Goal: Task Accomplishment & Management: Use online tool/utility

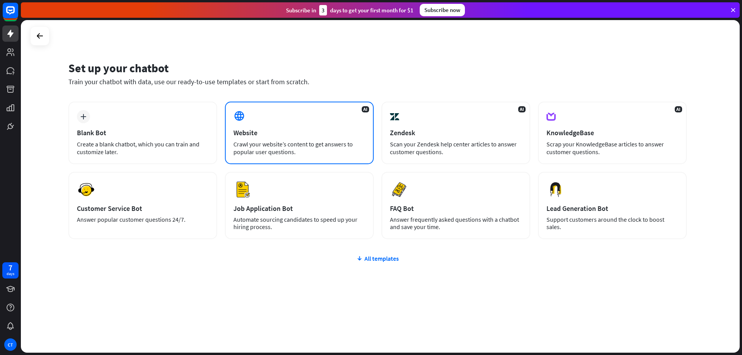
click at [275, 135] on div "Website" at bounding box center [299, 132] width 132 height 9
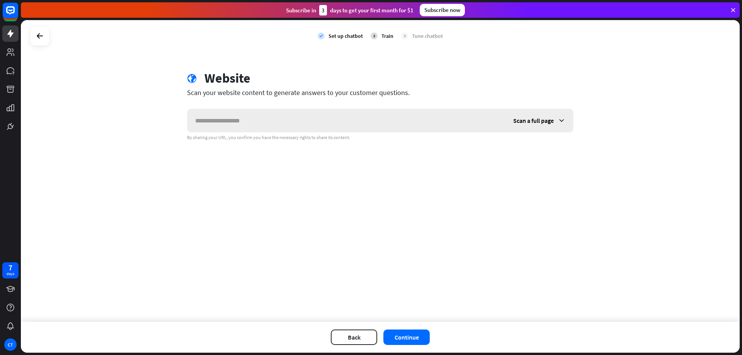
click at [404, 122] on input "text" at bounding box center [346, 120] width 318 height 23
drag, startPoint x: 253, startPoint y: 123, endPoint x: 103, endPoint y: 124, distance: 149.5
click at [103, 124] on div "check Set up chatbot 2 Train 3 Tune chatbot globe Website Scan your website con…" at bounding box center [380, 171] width 718 height 302
paste input "**********"
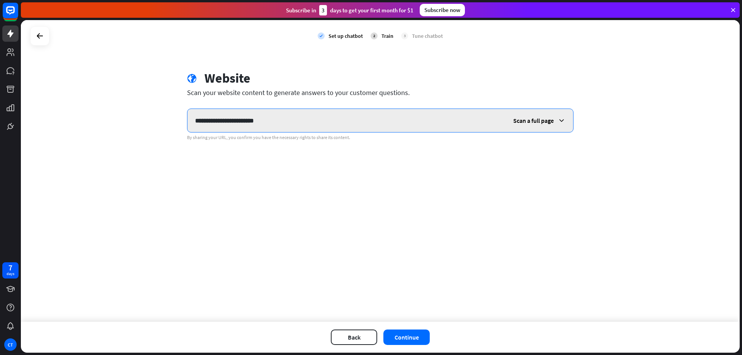
type input "**********"
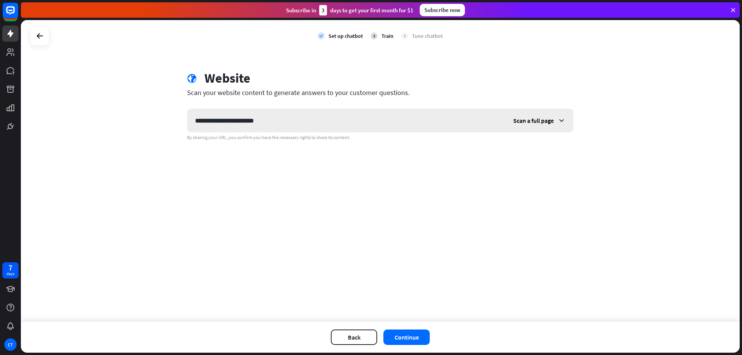
click at [517, 119] on span "Scan a full page" at bounding box center [533, 121] width 41 height 8
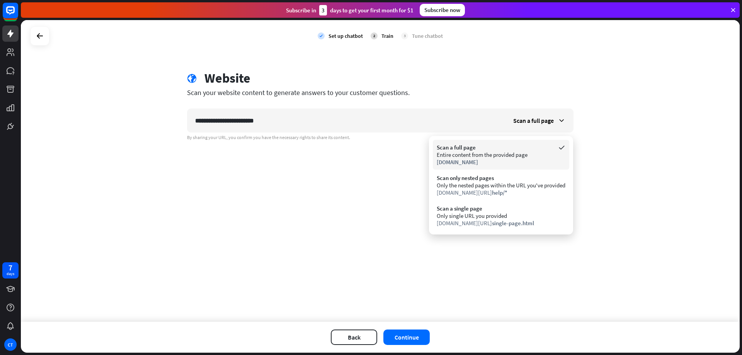
click at [508, 156] on div "Entire content from the provided page" at bounding box center [501, 154] width 129 height 7
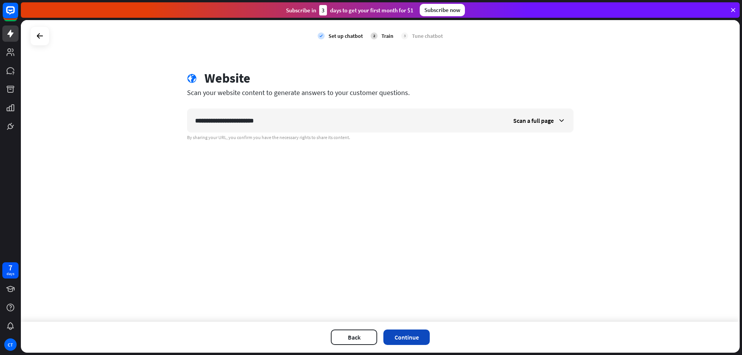
click at [410, 331] on button "Continue" at bounding box center [406, 337] width 46 height 15
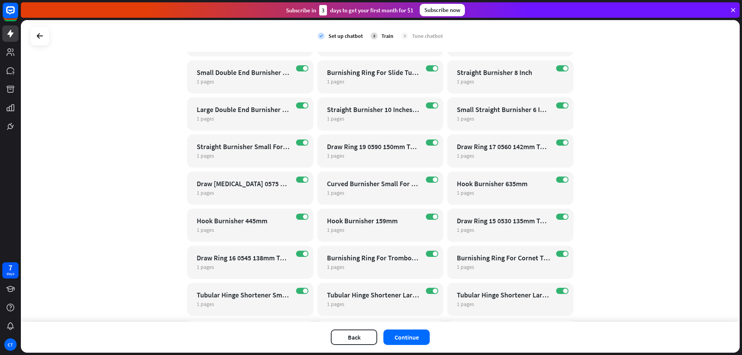
scroll to position [14511, 0]
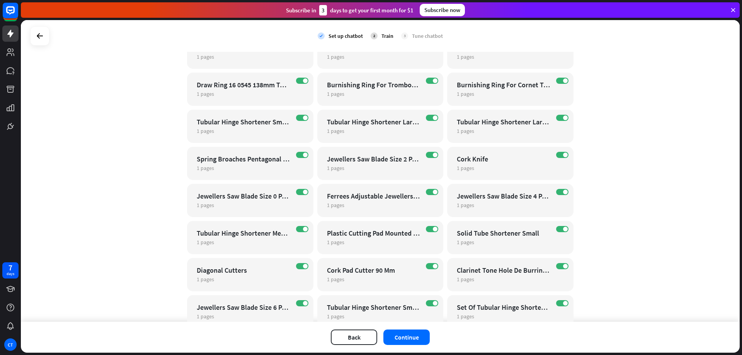
click at [717, 203] on div "check Set up chatbot 2 Train 3 Tune chatbot globe Website edit [URL][DOMAIN_NAM…" at bounding box center [380, 171] width 718 height 302
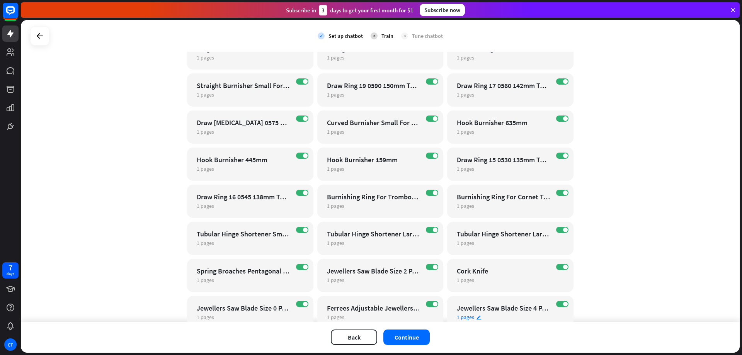
scroll to position [14434, 0]
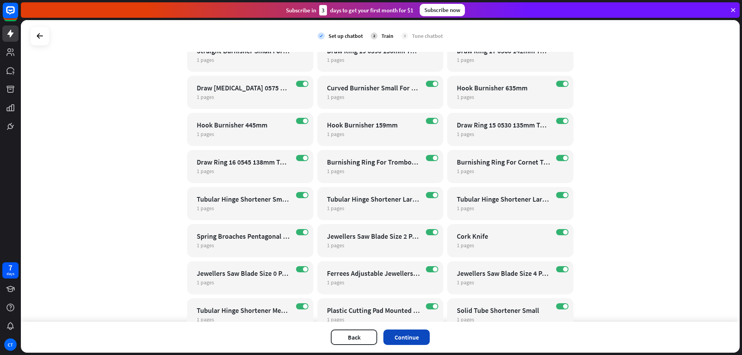
click at [405, 336] on button "Continue" at bounding box center [406, 337] width 46 height 15
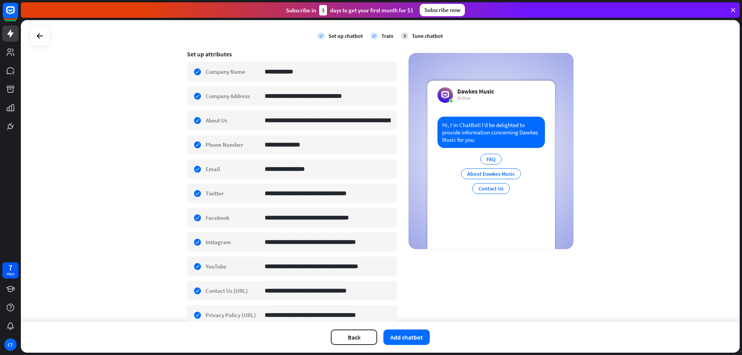
scroll to position [168, 0]
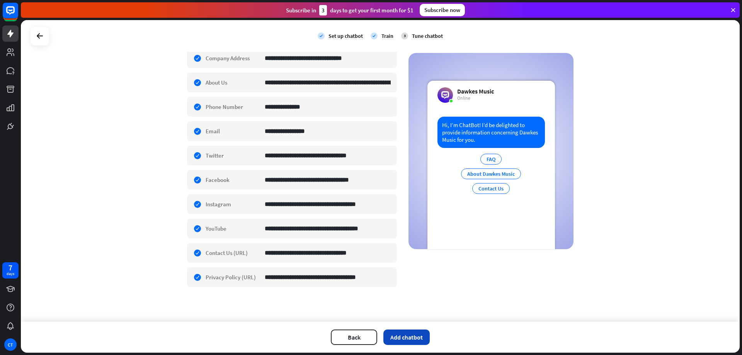
click at [416, 335] on button "Add chatbot" at bounding box center [406, 337] width 46 height 15
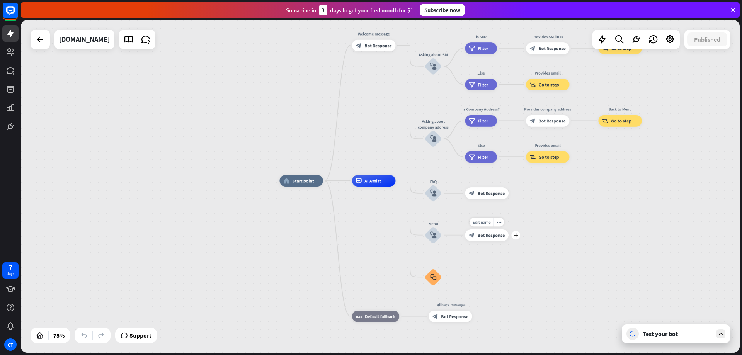
click at [486, 235] on span "Bot Response" at bounding box center [490, 235] width 27 height 6
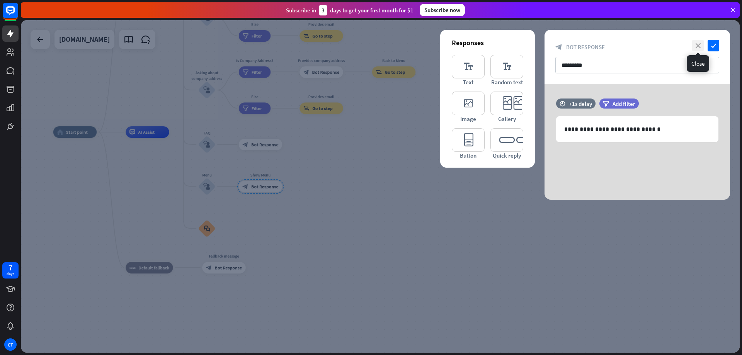
click at [700, 46] on icon "close" at bounding box center [698, 46] width 12 height 12
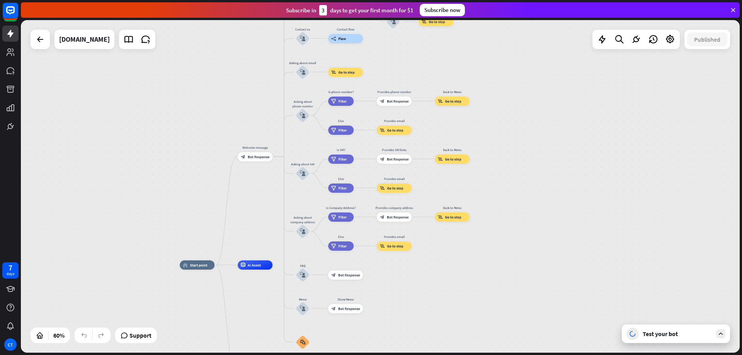
drag, startPoint x: 540, startPoint y: 166, endPoint x: 566, endPoint y: 285, distance: 121.9
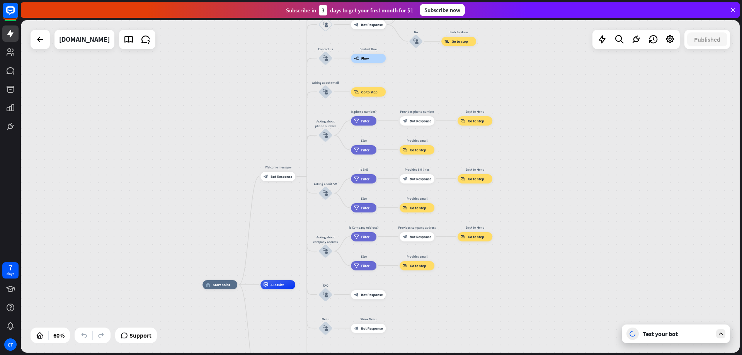
drag, startPoint x: 555, startPoint y: 195, endPoint x: 577, endPoint y: 192, distance: 22.2
click at [577, 192] on div "home_2 Start point Welcome message block_bot_response Bot Response About us blo…" at bounding box center [380, 186] width 718 height 333
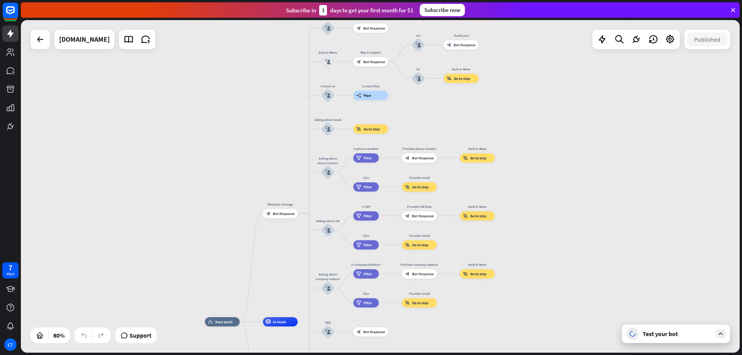
drag, startPoint x: 535, startPoint y: 85, endPoint x: 537, endPoint y: 122, distance: 37.2
click at [537, 122] on div "home_2 Start point Welcome message block_bot_response Bot Response About us blo…" at bounding box center [380, 186] width 718 height 333
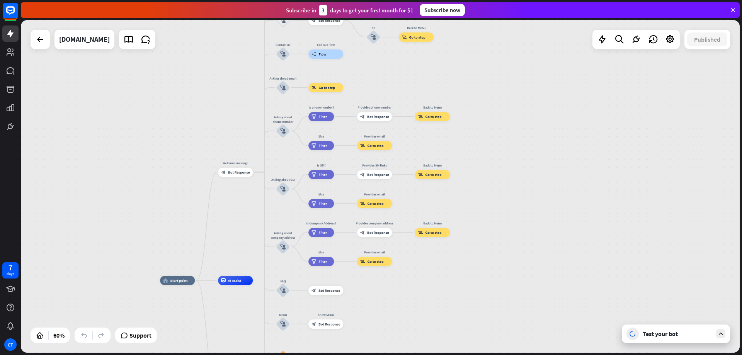
drag, startPoint x: 605, startPoint y: 182, endPoint x: 559, endPoint y: 143, distance: 60.3
click at [559, 143] on div "home_2 Start point Welcome message block_bot_response Bot Response About us blo…" at bounding box center [380, 186] width 718 height 333
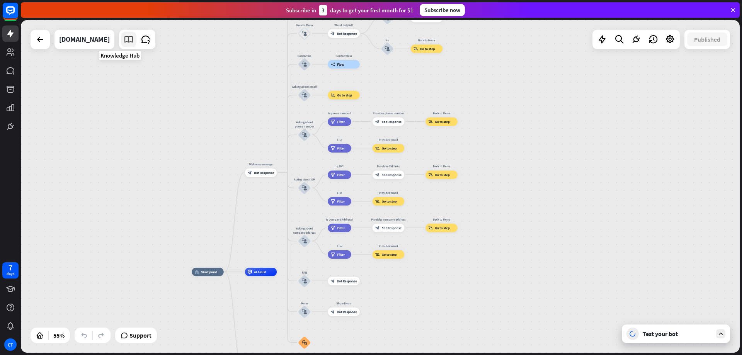
click at [124, 41] on icon at bounding box center [129, 39] width 10 height 10
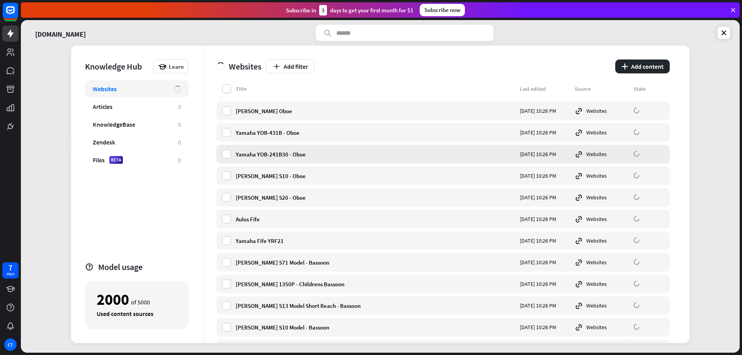
scroll to position [8890, 0]
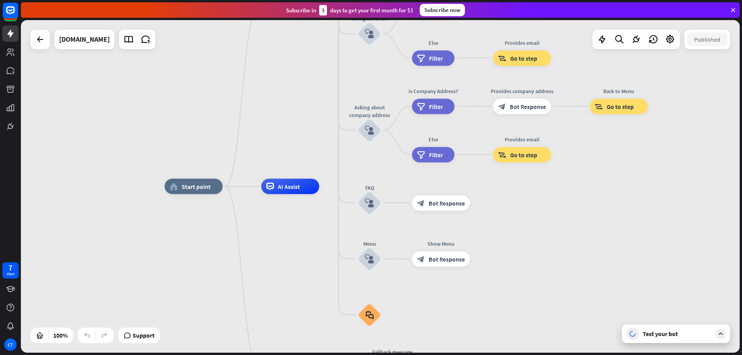
click at [660, 331] on div "Test your bot" at bounding box center [677, 334] width 70 height 8
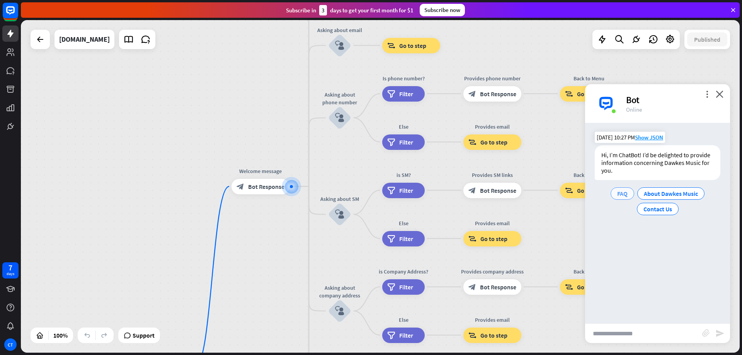
click at [627, 194] on span "FAQ" at bounding box center [622, 194] width 10 height 8
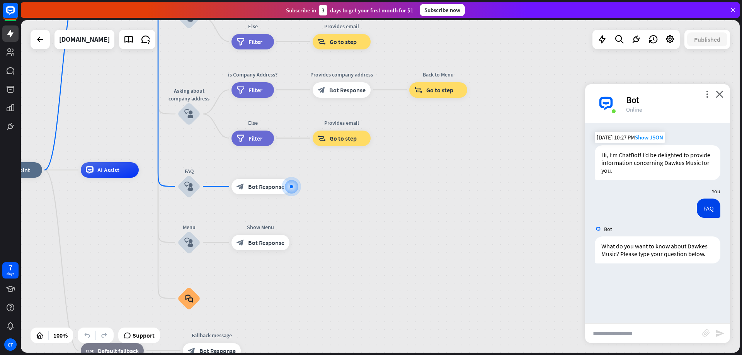
click at [610, 338] on input "text" at bounding box center [643, 333] width 117 height 19
type input "**********"
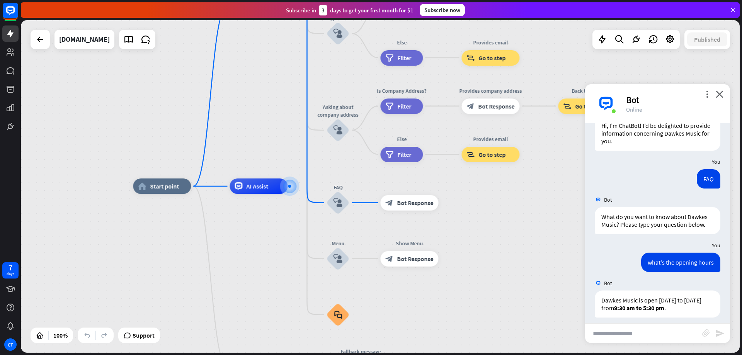
scroll to position [35, 0]
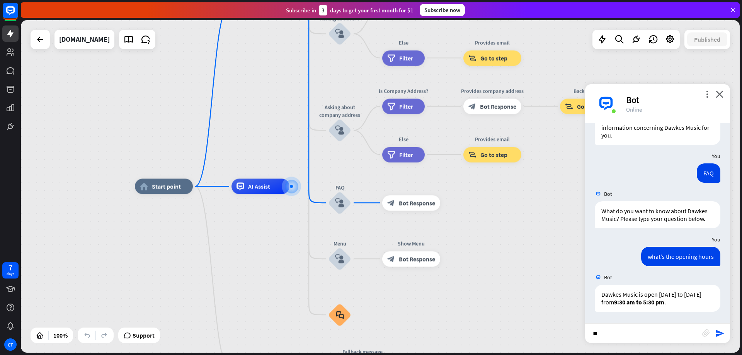
type input "*"
type input "**********"
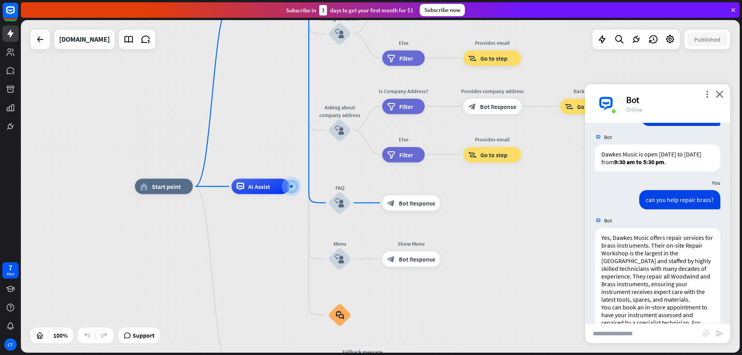
scroll to position [219, 0]
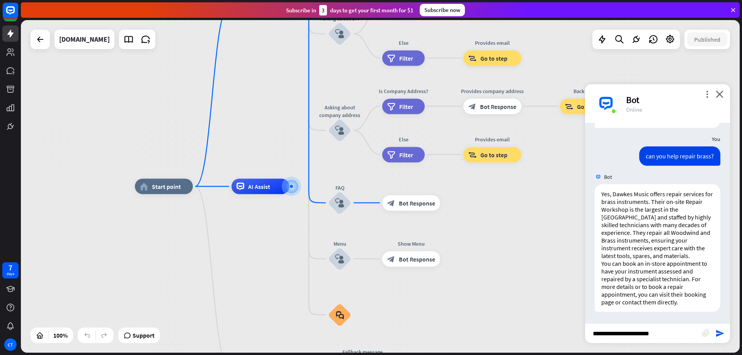
type input "**********"
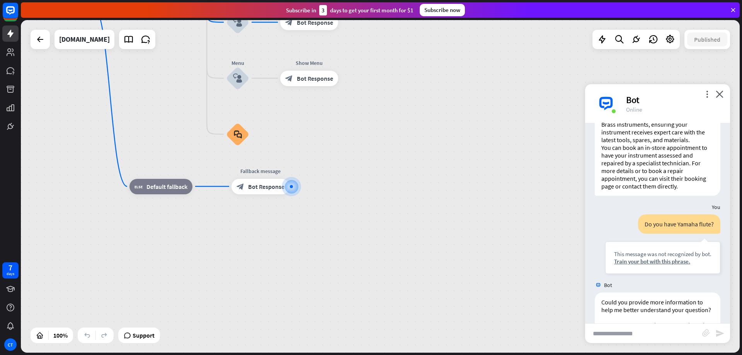
scroll to position [395, 0]
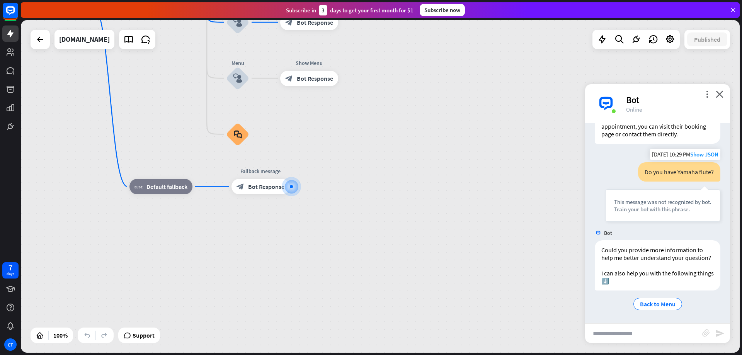
click at [668, 206] on div "Train your bot with this phrase." at bounding box center [662, 209] width 97 height 7
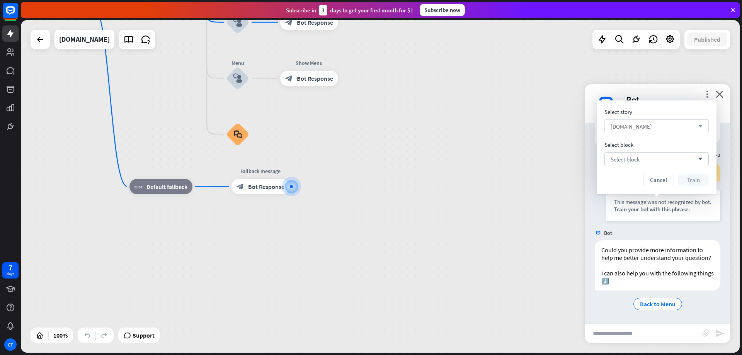
click at [680, 127] on div "[DOMAIN_NAME] arrow_down" at bounding box center [656, 126] width 104 height 14
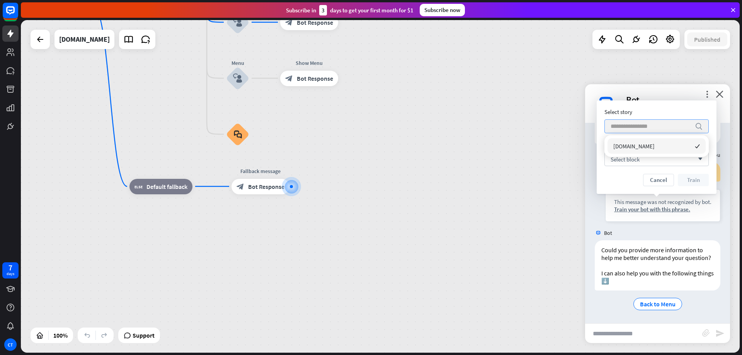
click at [680, 127] on input "search" at bounding box center [650, 126] width 80 height 13
click at [699, 164] on div "Select block arrow_down" at bounding box center [656, 159] width 104 height 14
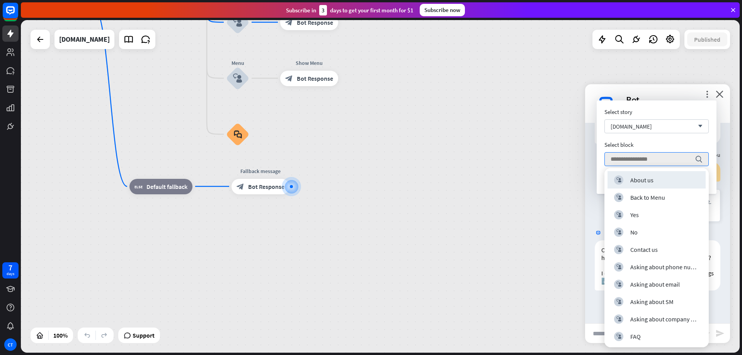
scroll to position [18, 0]
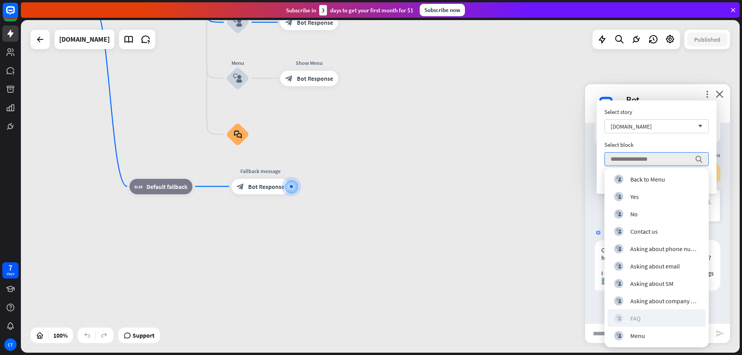
click at [675, 320] on div "block_user_input FAQ" at bounding box center [656, 318] width 85 height 9
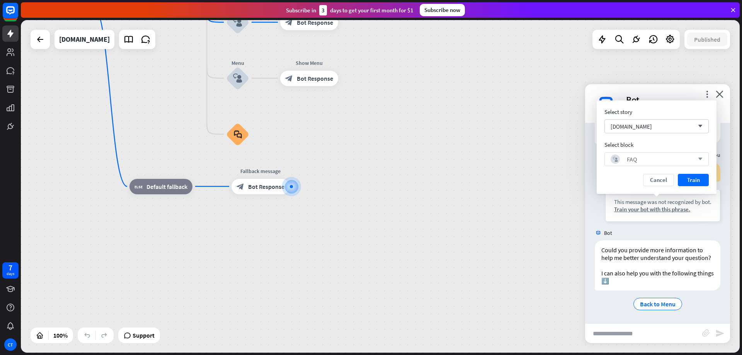
click at [691, 164] on div "block_user_input FAQ arrow_down" at bounding box center [656, 159] width 104 height 14
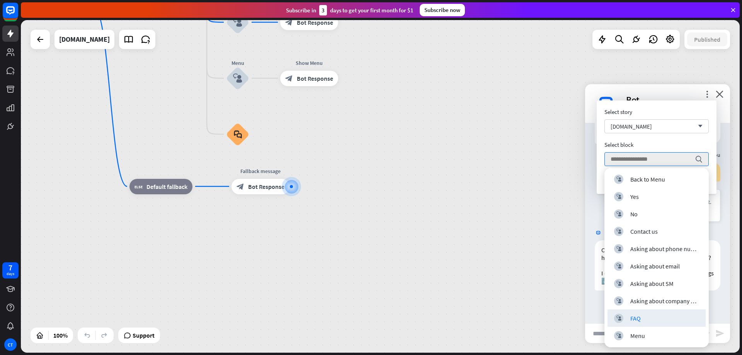
click at [509, 255] on div "home_2 Start point Welcome message block_bot_response Bot Response About us blo…" at bounding box center [392, 172] width 718 height 333
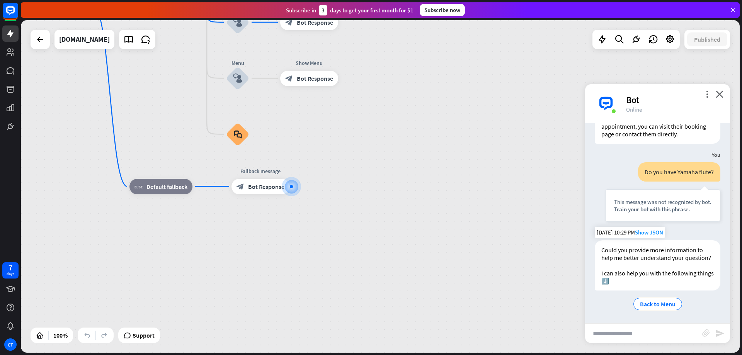
click at [623, 283] on div "Could you provide more information to help me better understand your question? …" at bounding box center [657, 265] width 126 height 50
click at [649, 303] on span "Back to Menu" at bounding box center [658, 304] width 36 height 8
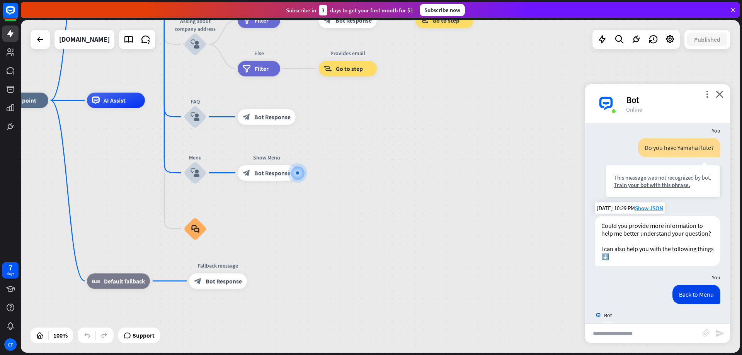
scroll to position [449, 0]
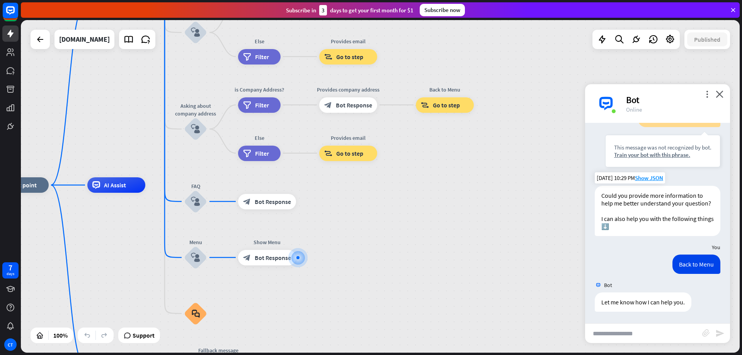
drag, startPoint x: 391, startPoint y: 125, endPoint x: 398, endPoint y: 196, distance: 71.4
click at [398, 196] on div "home_2 Start point Welcome message block_bot_response Bot Response About us blo…" at bounding box center [350, 351] width 718 height 333
click at [285, 240] on icon "more_horiz" at bounding box center [283, 240] width 6 height 6
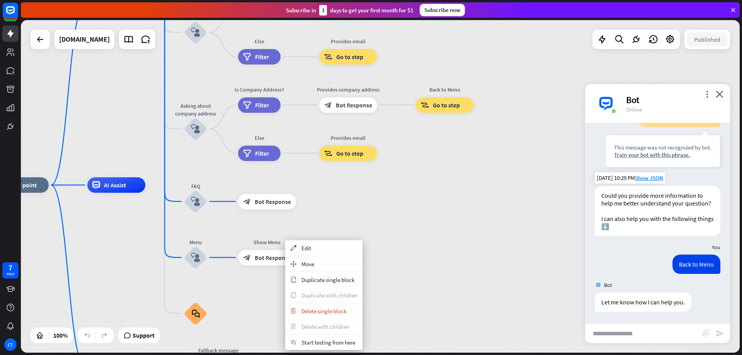
click at [369, 217] on div "home_2 Start point Welcome message block_bot_response Bot Response About us blo…" at bounding box center [350, 351] width 718 height 333
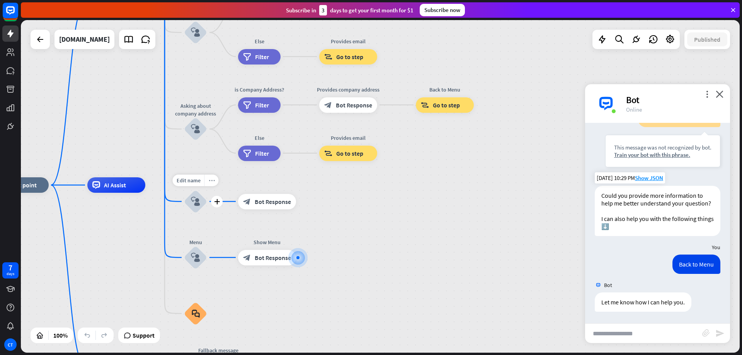
click at [213, 183] on icon "more_horiz" at bounding box center [212, 180] width 6 height 6
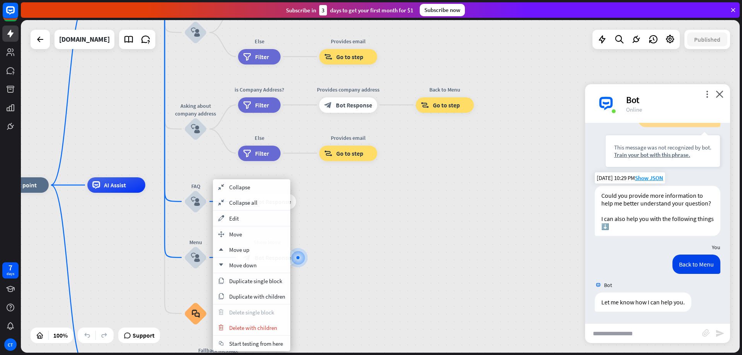
click at [362, 202] on div "home_2 Start point Welcome message block_bot_response Bot Response About us blo…" at bounding box center [350, 351] width 718 height 333
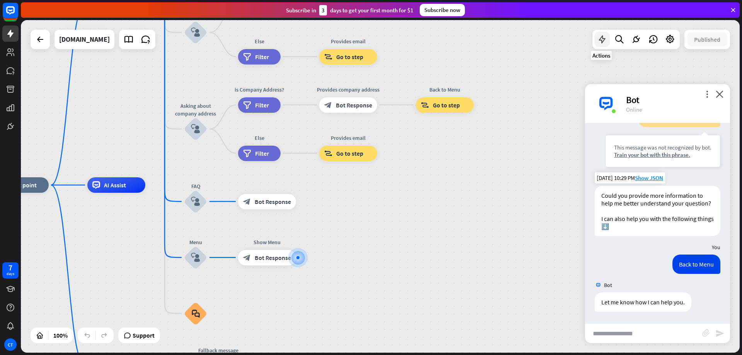
click at [604, 41] on icon at bounding box center [602, 39] width 10 height 10
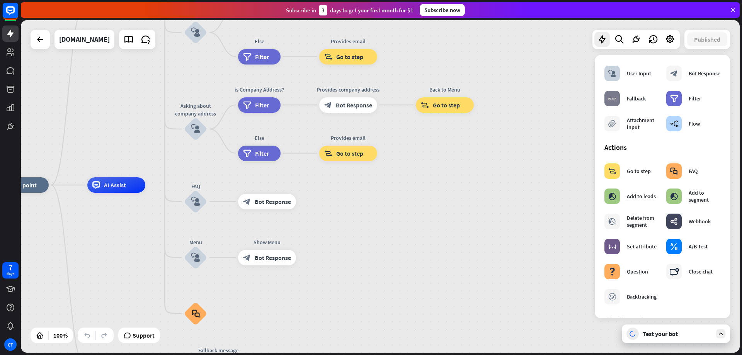
scroll to position [56, 0]
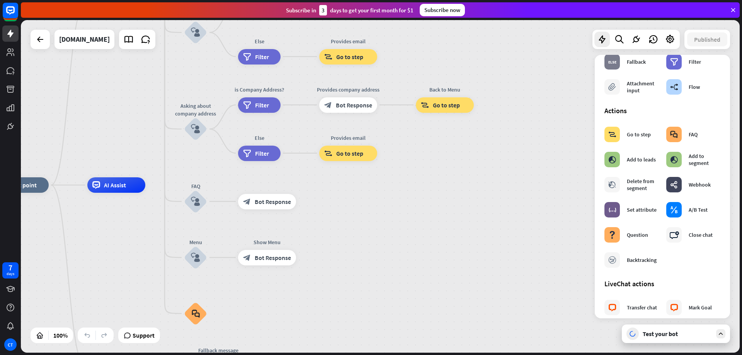
click at [518, 263] on div "home_2 Start point Welcome message block_bot_response Bot Response About us blo…" at bounding box center [350, 351] width 718 height 333
click at [628, 311] on div "Transfer chat" at bounding box center [642, 307] width 30 height 7
click at [636, 306] on div "Transfer chat" at bounding box center [642, 307] width 30 height 7
click at [530, 301] on div "home_2 Start point Welcome message block_bot_response Bot Response About us blo…" at bounding box center [350, 351] width 718 height 333
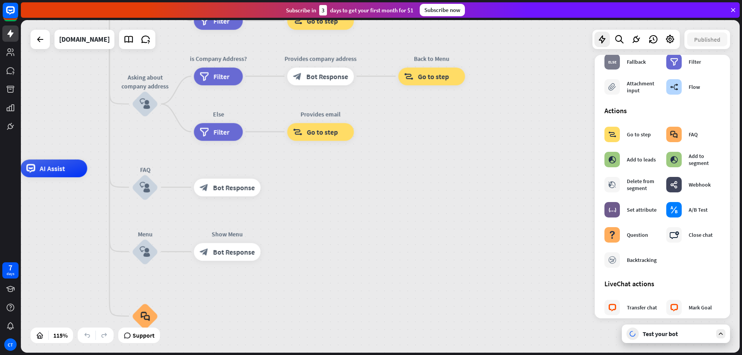
click at [554, 266] on div "home_2 Start point Welcome message block_bot_response Bot Response About us blo…" at bounding box center [323, 359] width 826 height 382
click at [405, 134] on div "home_2 Start point Welcome message block_bot_response Bot Response About us blo…" at bounding box center [380, 186] width 718 height 333
click at [601, 44] on icon at bounding box center [602, 39] width 10 height 10
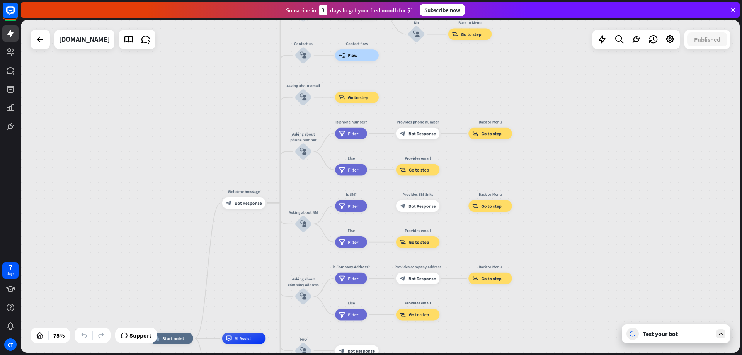
drag, startPoint x: 616, startPoint y: 146, endPoint x: 600, endPoint y: 285, distance: 140.4
click at [600, 285] on div "home_2 Start point Welcome message block_bot_response Bot Response About us blo…" at bounding box center [380, 186] width 718 height 333
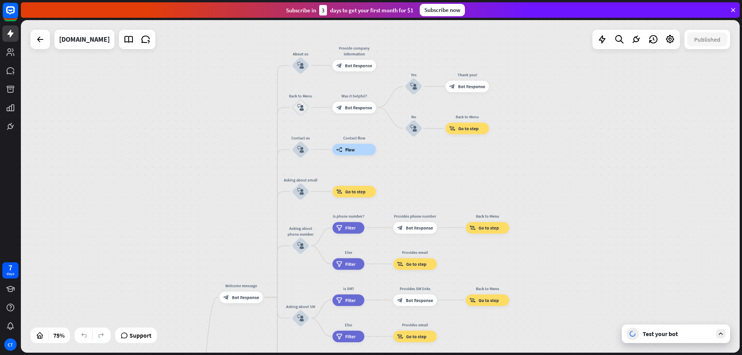
drag, startPoint x: 586, startPoint y: 159, endPoint x: 583, endPoint y: 253, distance: 94.3
click at [583, 253] on div "home_2 Start point Welcome message block_bot_response Bot Response About us blo…" at bounding box center [380, 186] width 718 height 333
click at [366, 153] on div "builder_tree Flow" at bounding box center [354, 150] width 44 height 12
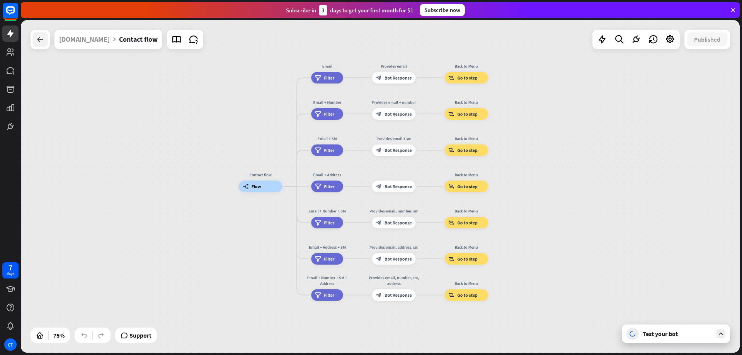
click at [41, 43] on icon at bounding box center [40, 39] width 9 height 9
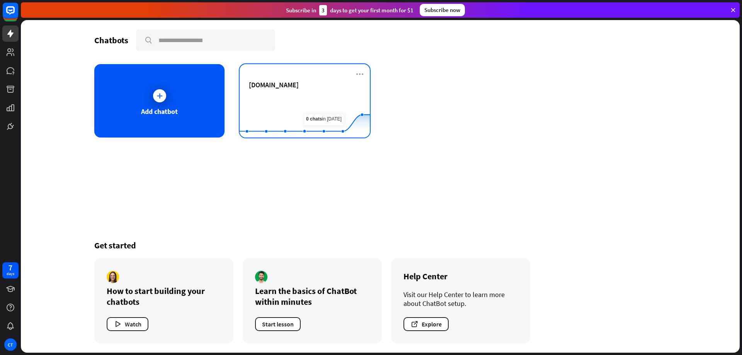
click at [344, 88] on div "[DOMAIN_NAME]" at bounding box center [305, 84] width 112 height 9
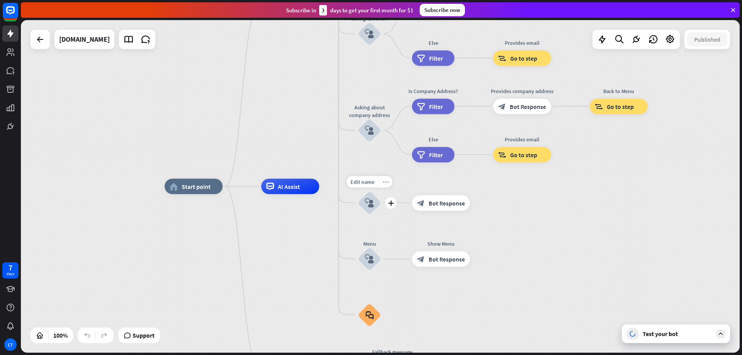
click at [386, 180] on icon "more_horiz" at bounding box center [385, 182] width 6 height 6
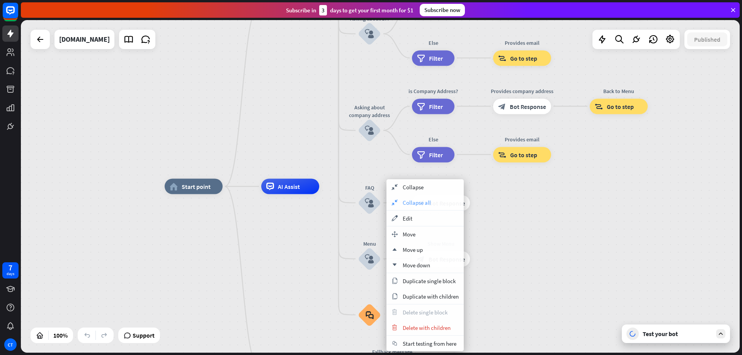
click at [392, 204] on icon "collapse" at bounding box center [394, 202] width 8 height 6
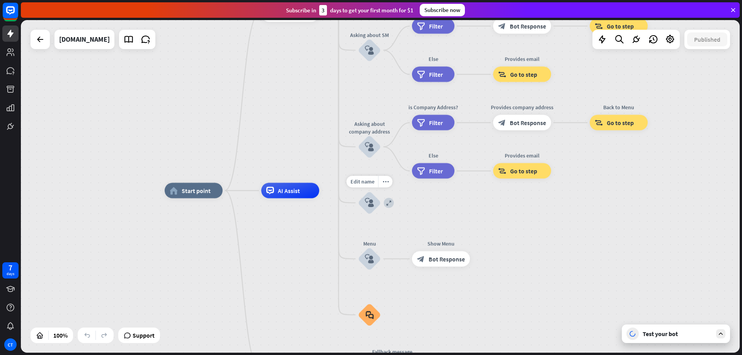
click at [392, 204] on div "expand" at bounding box center [389, 203] width 10 height 10
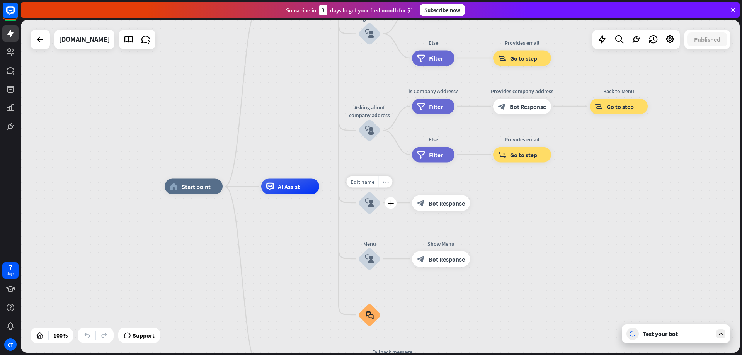
click at [383, 184] on icon "more_horiz" at bounding box center [385, 182] width 6 height 6
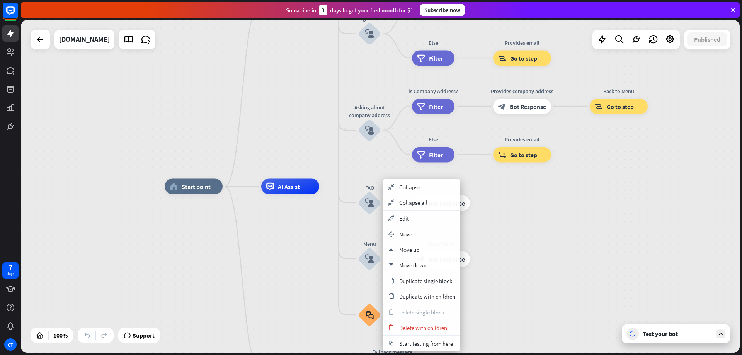
click at [367, 203] on icon "block_user_input" at bounding box center [369, 202] width 9 height 9
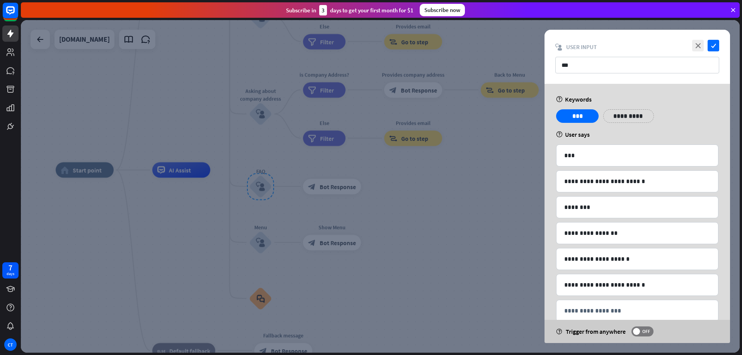
click at [510, 216] on div at bounding box center [380, 186] width 718 height 333
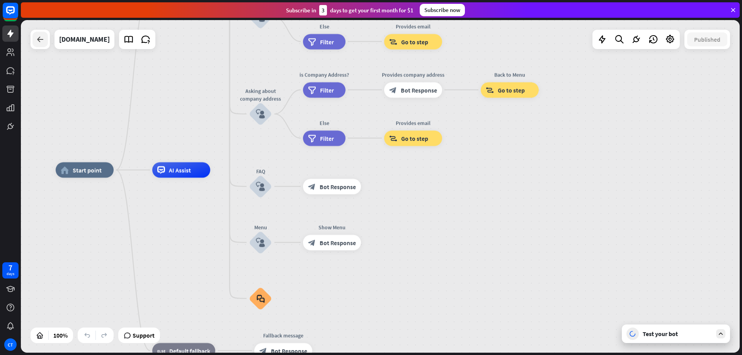
click at [36, 44] on icon at bounding box center [40, 39] width 9 height 9
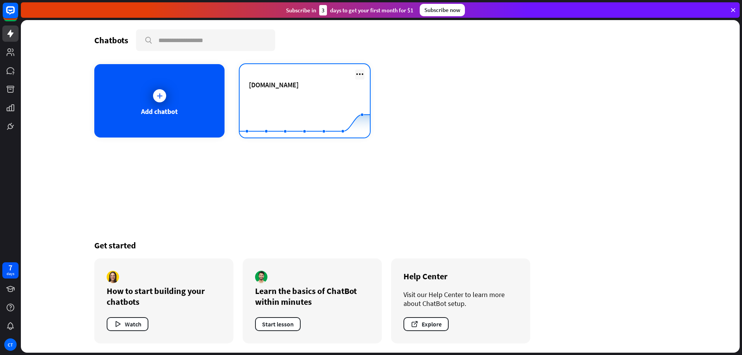
click at [361, 73] on icon at bounding box center [359, 74] width 9 height 9
click at [361, 74] on icon at bounding box center [359, 74] width 9 height 9
click at [294, 322] on button "Start lesson" at bounding box center [278, 324] width 46 height 14
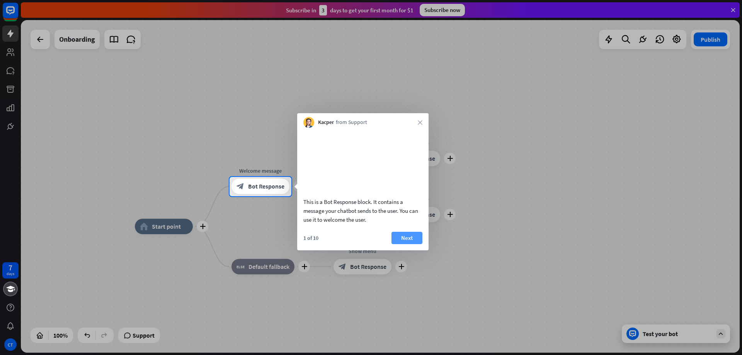
click at [399, 244] on button "Next" at bounding box center [406, 238] width 31 height 12
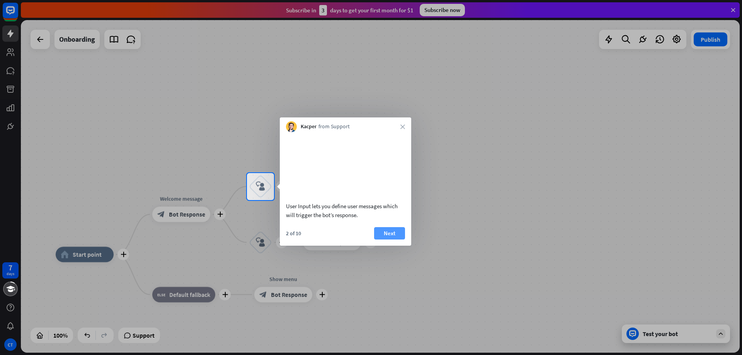
click at [400, 239] on button "Next" at bounding box center [389, 233] width 31 height 12
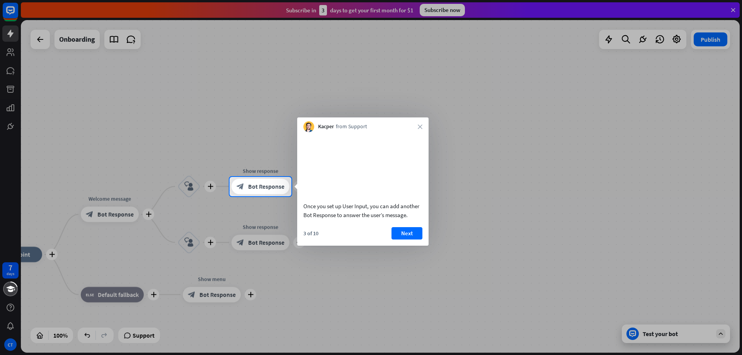
click at [400, 239] on button "Next" at bounding box center [406, 233] width 31 height 12
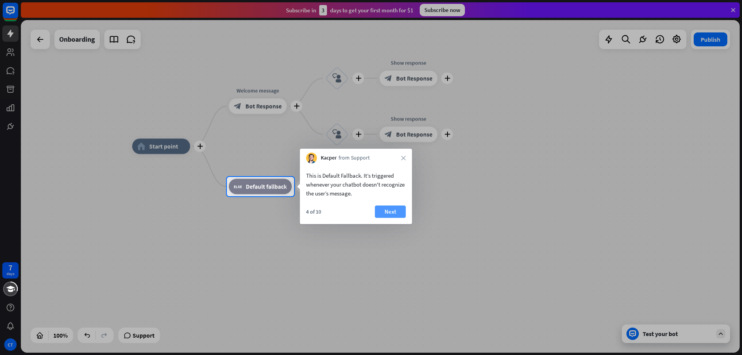
click at [392, 214] on button "Next" at bounding box center [390, 212] width 31 height 12
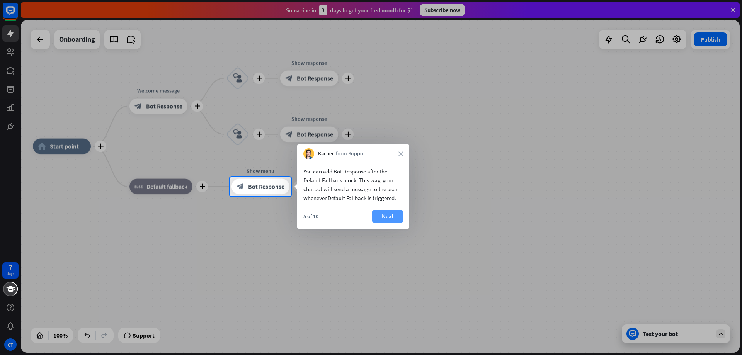
click at [400, 216] on button "Next" at bounding box center [387, 216] width 31 height 12
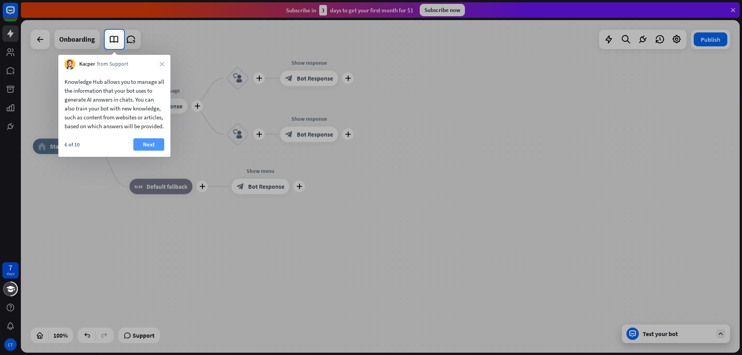
click at [161, 151] on button "Next" at bounding box center [148, 144] width 31 height 12
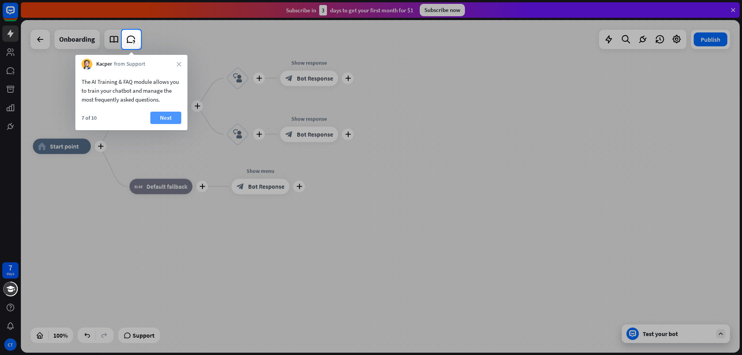
click at [159, 119] on button "Next" at bounding box center [165, 118] width 31 height 12
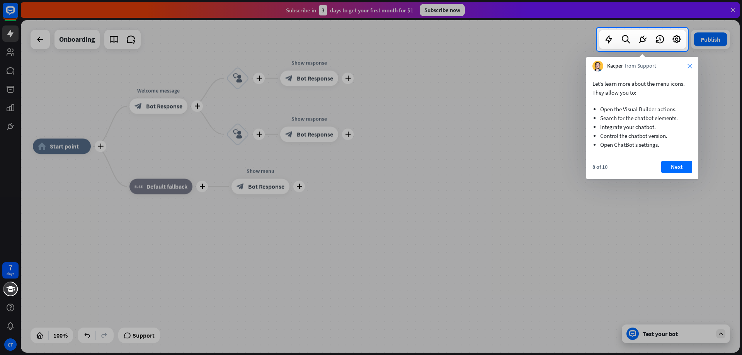
click at [690, 65] on icon "close" at bounding box center [689, 66] width 5 height 5
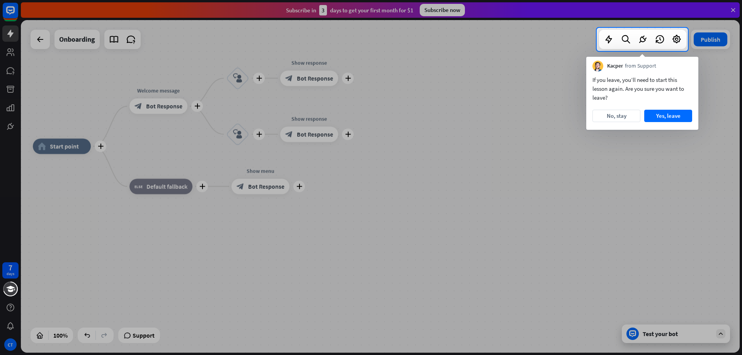
click at [445, 110] on div at bounding box center [371, 203] width 742 height 304
click at [36, 35] on div at bounding box center [298, 39] width 596 height 23
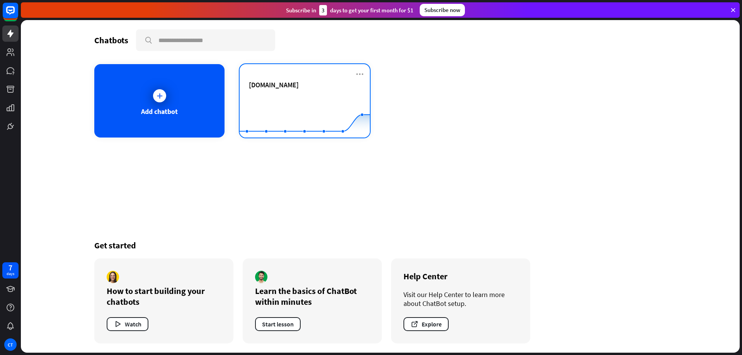
click at [355, 88] on div "[DOMAIN_NAME]" at bounding box center [305, 84] width 112 height 9
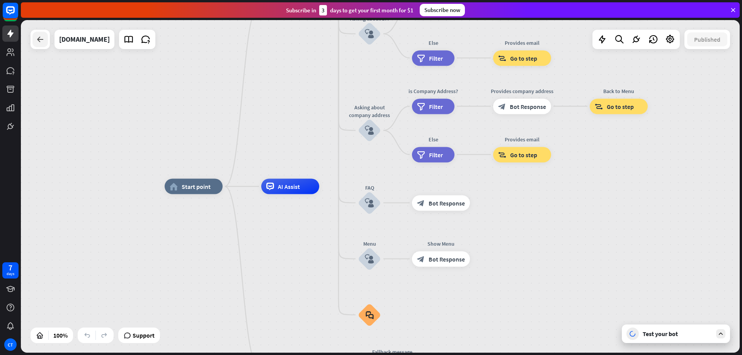
click at [35, 44] on div at bounding box center [39, 39] width 15 height 15
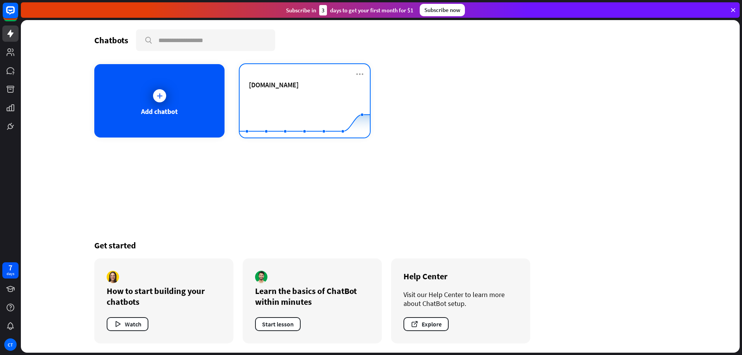
click at [284, 94] on div "[DOMAIN_NAME]" at bounding box center [305, 93] width 112 height 27
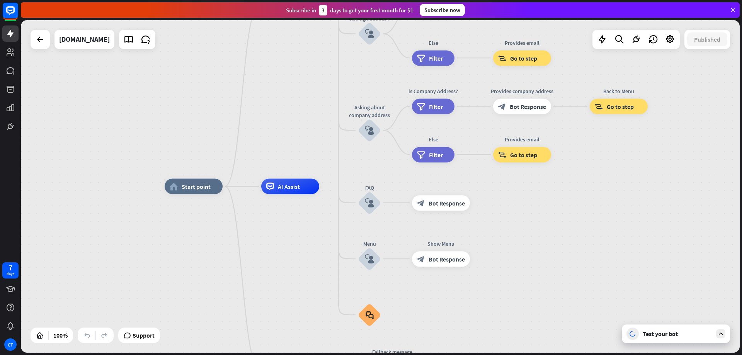
click at [664, 335] on div "Test your bot" at bounding box center [677, 334] width 70 height 8
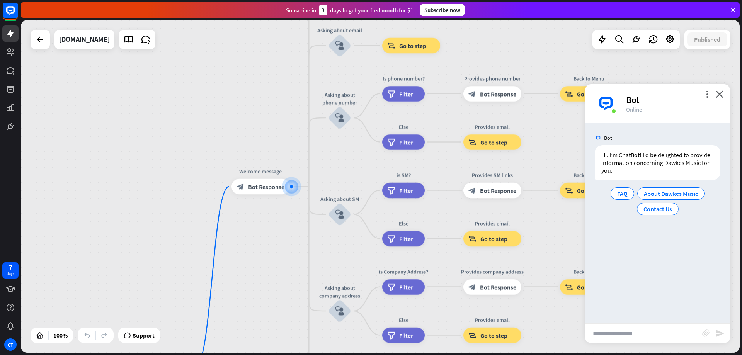
click at [641, 339] on input "text" at bounding box center [643, 333] width 117 height 19
type input "**********"
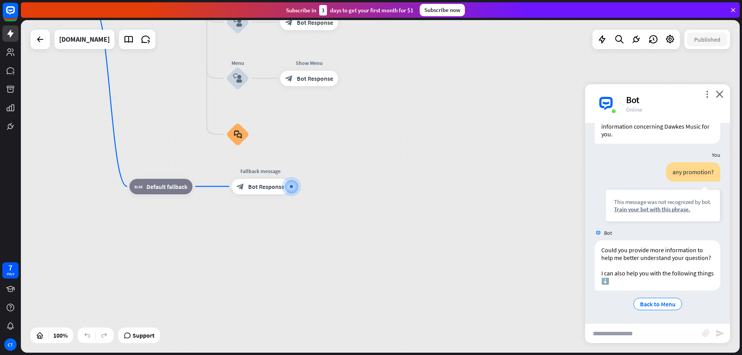
scroll to position [44, 0]
type input "*"
type input "**********"
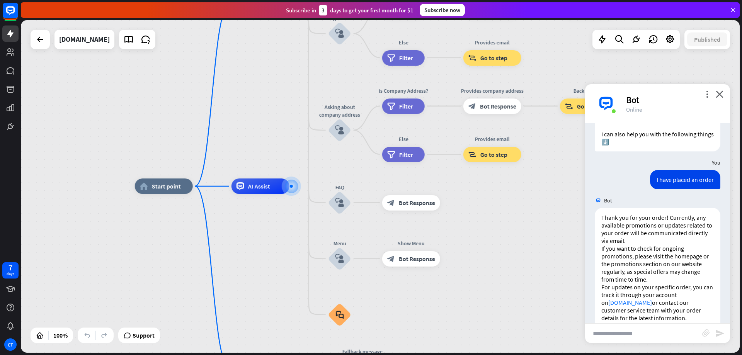
scroll to position [214, 0]
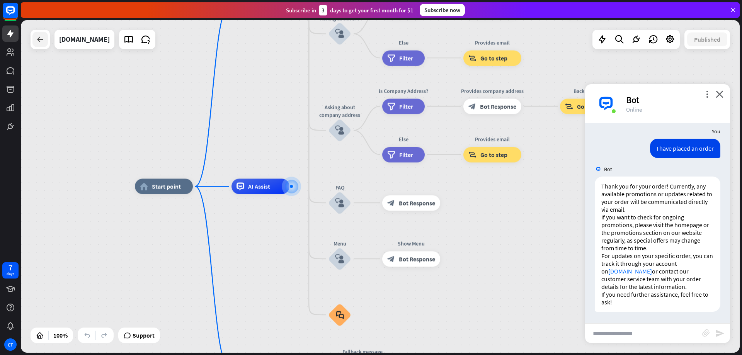
click at [46, 39] on div at bounding box center [39, 39] width 15 height 15
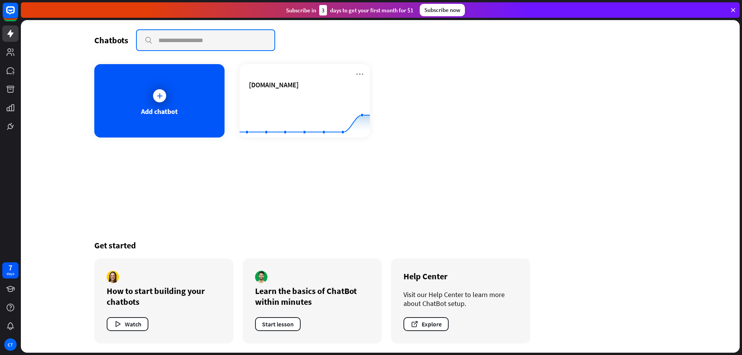
click at [229, 39] on input "text" at bounding box center [206, 40] width 138 height 20
click at [442, 322] on button "Explore" at bounding box center [425, 324] width 45 height 14
